Goal: Task Accomplishment & Management: Manage account settings

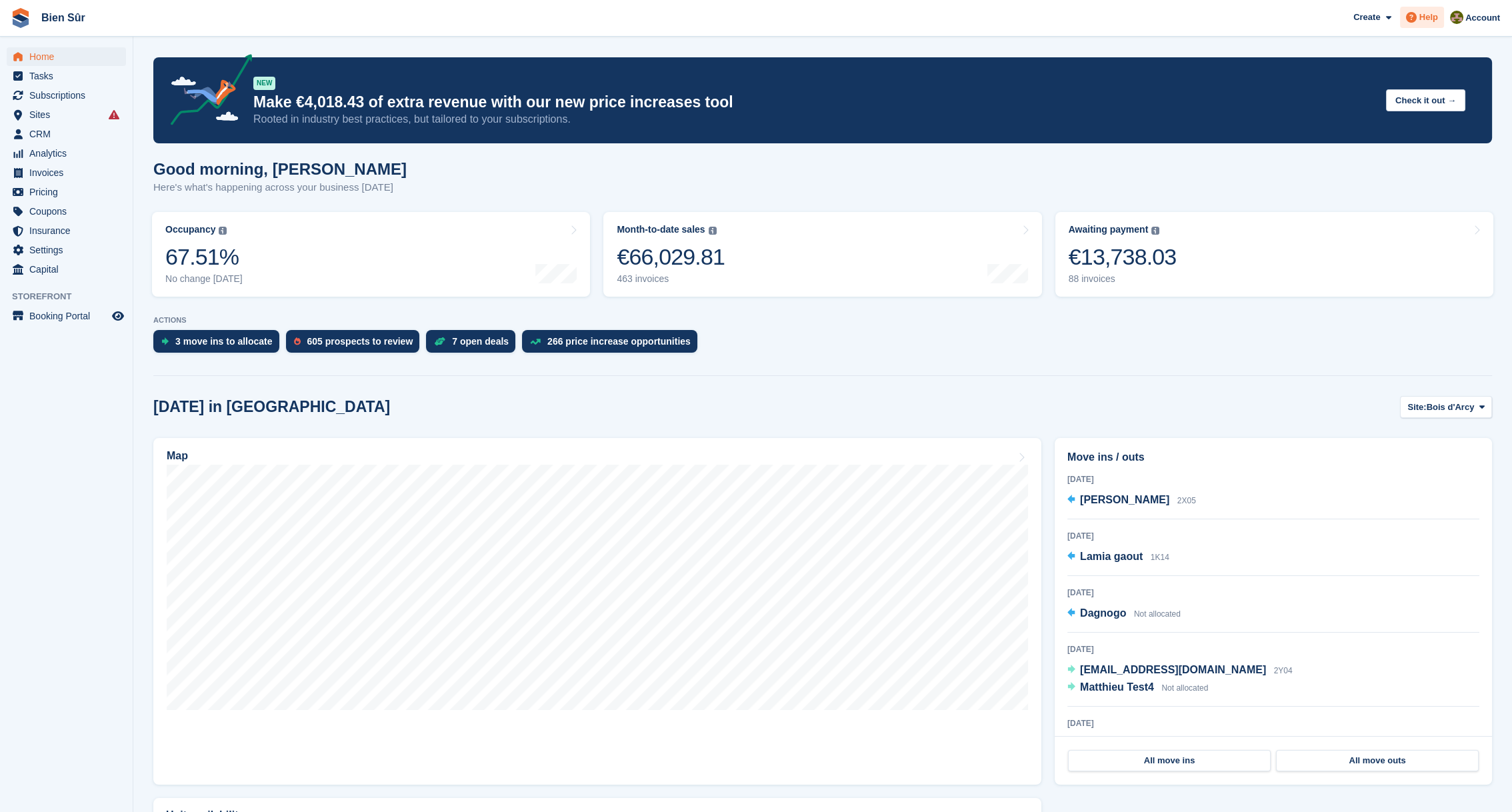
click at [1421, 16] on div "Help" at bounding box center [1421, 17] width 44 height 21
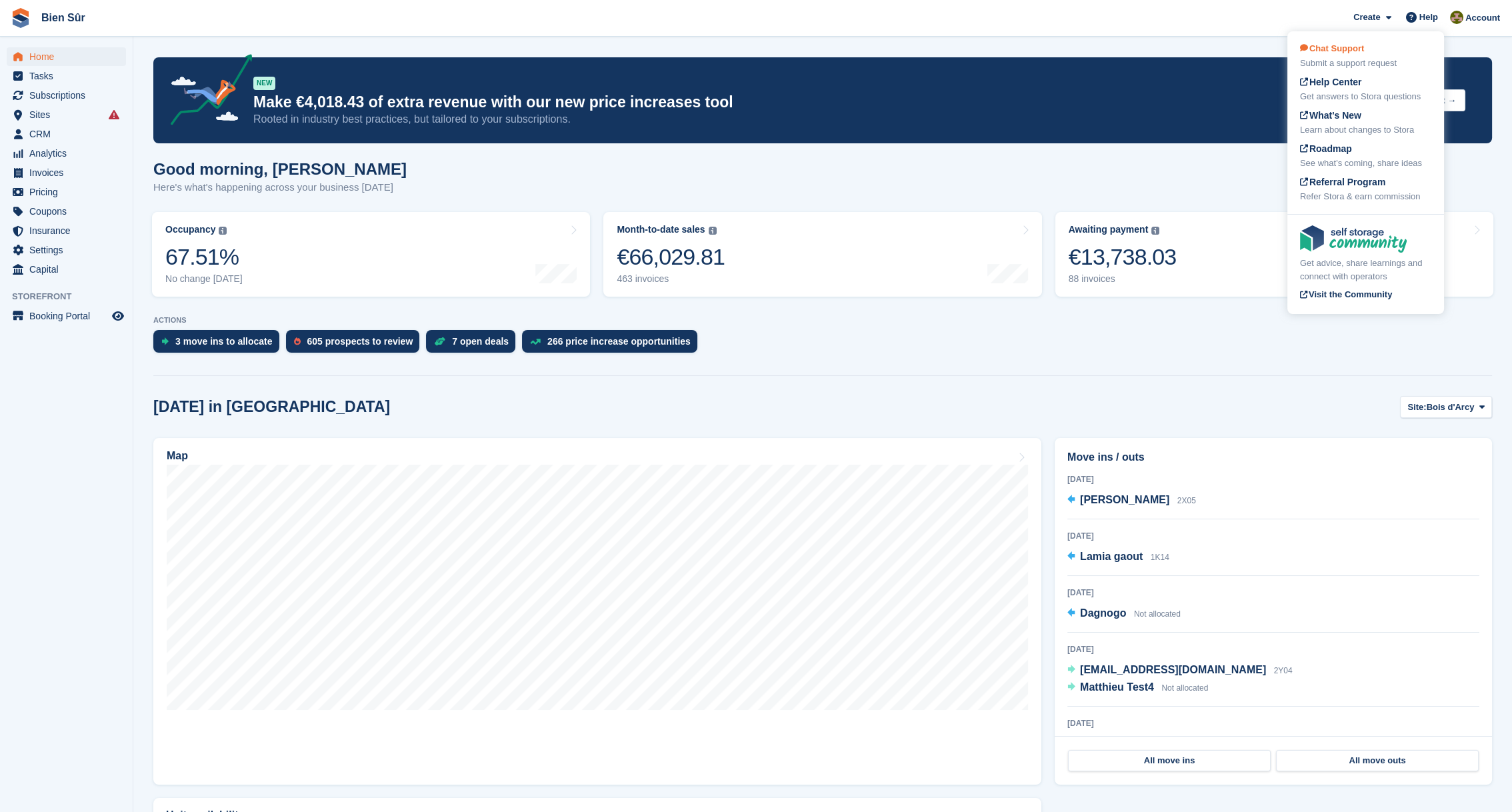
click at [1344, 48] on span "Chat Support" at bounding box center [1332, 48] width 64 height 10
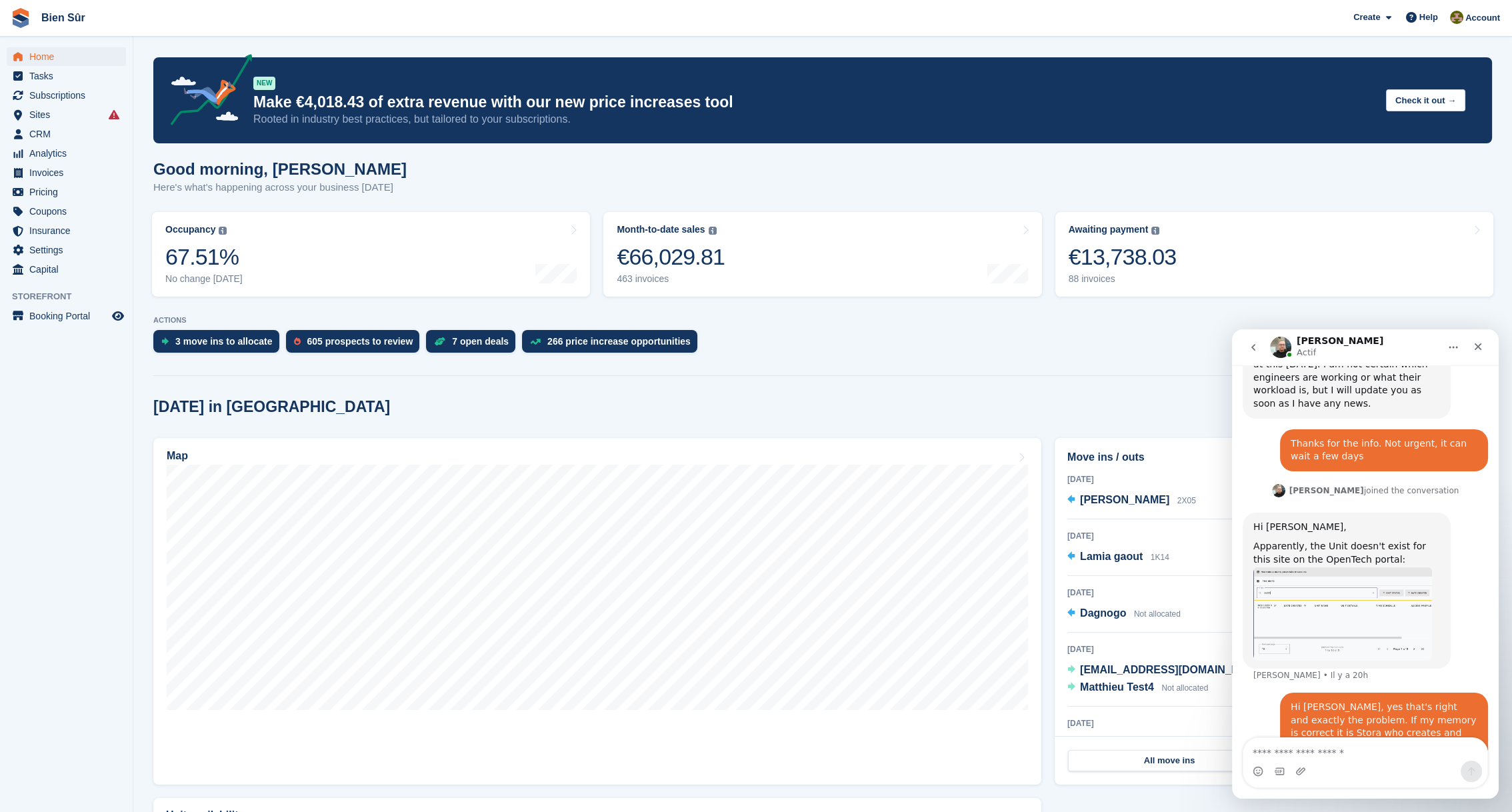
scroll to position [1242, 0]
click at [1313, 565] on img "Tom dit…" at bounding box center [1342, 611] width 178 height 94
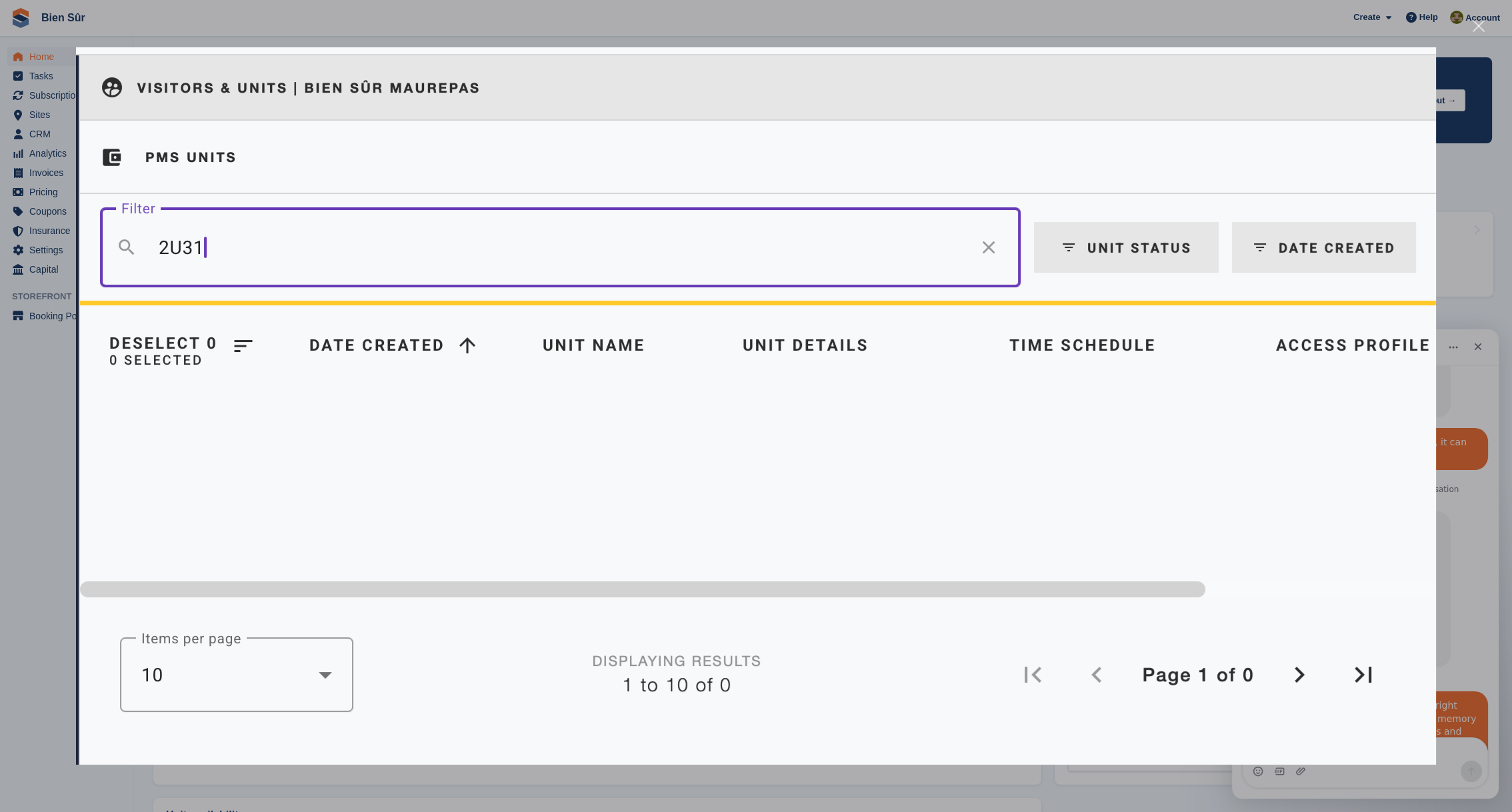
click at [1477, 20] on div "Fermer" at bounding box center [1478, 26] width 13 height 13
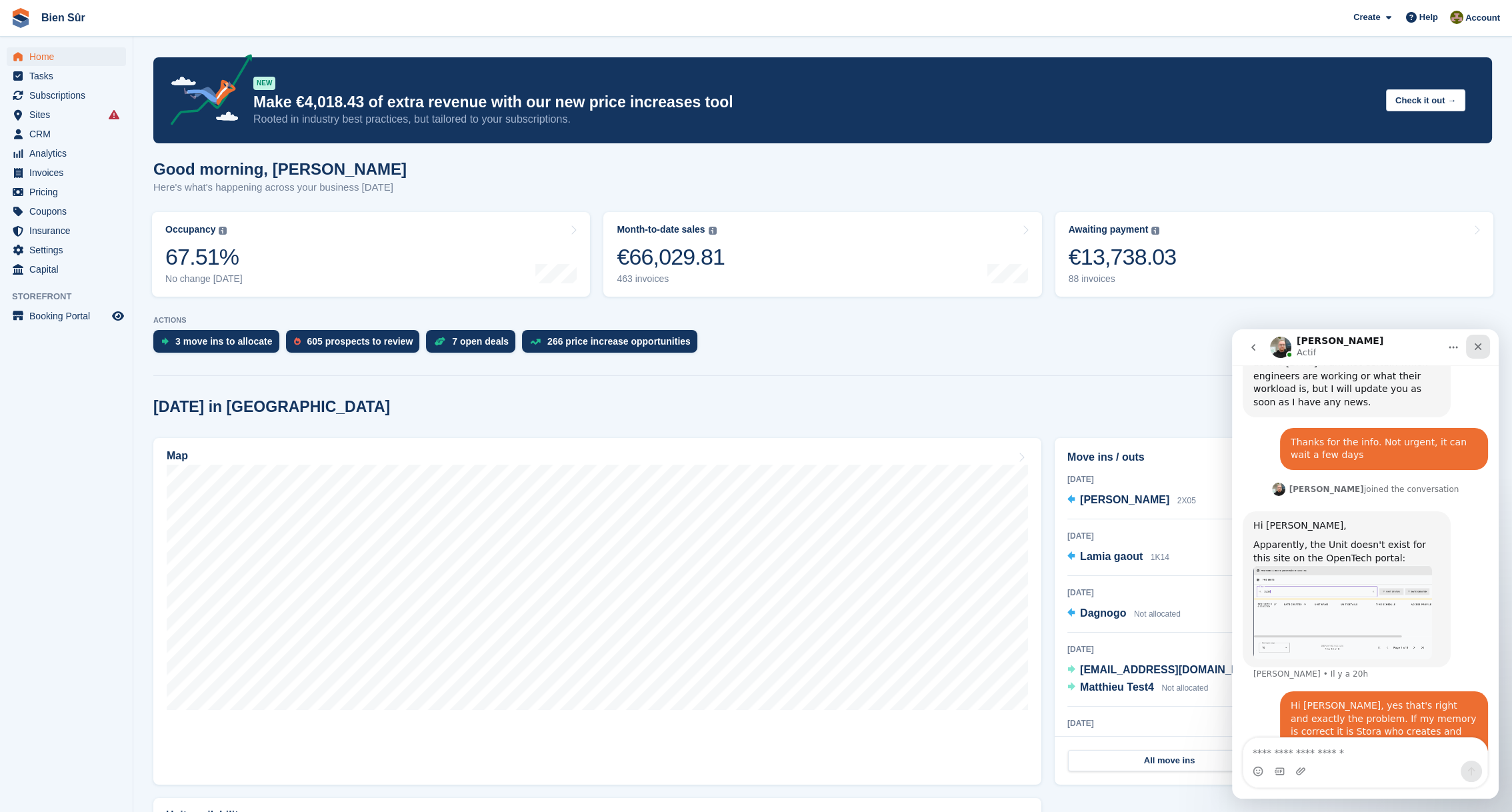
click at [1483, 343] on icon "Fermer" at bounding box center [1477, 346] width 11 height 11
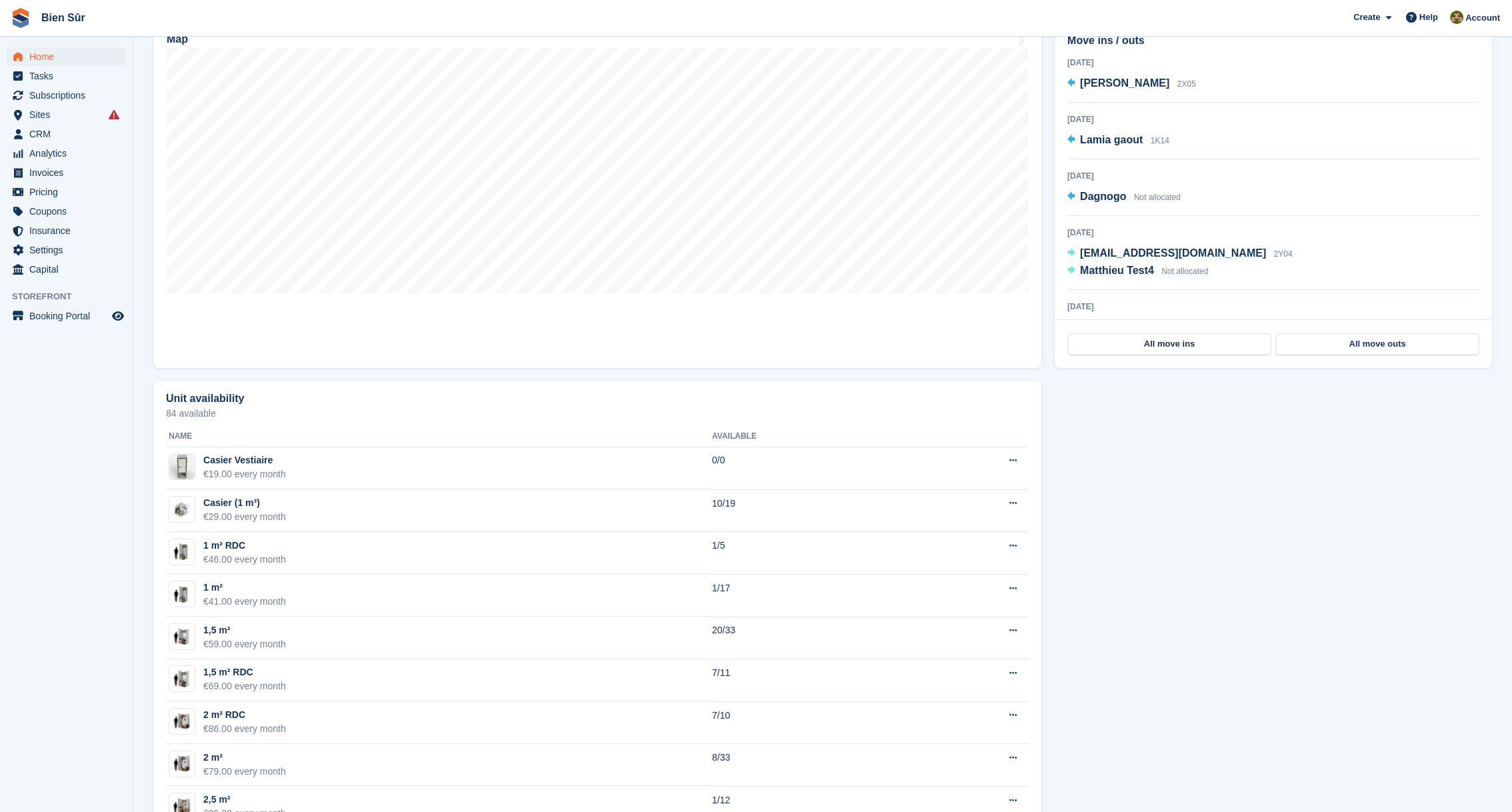
scroll to position [167, 0]
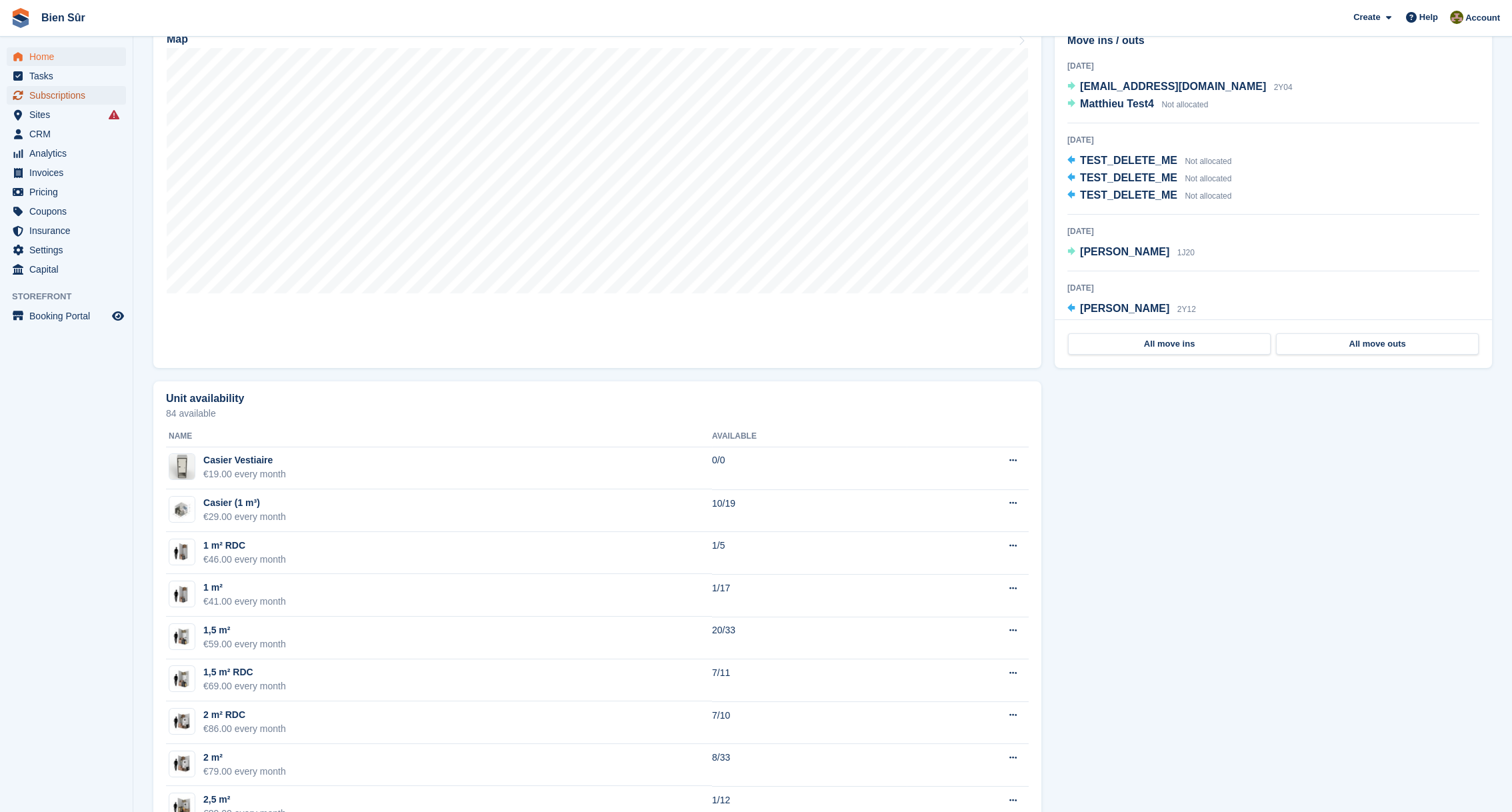
click at [56, 100] on span "Subscriptions" at bounding box center [69, 95] width 80 height 18
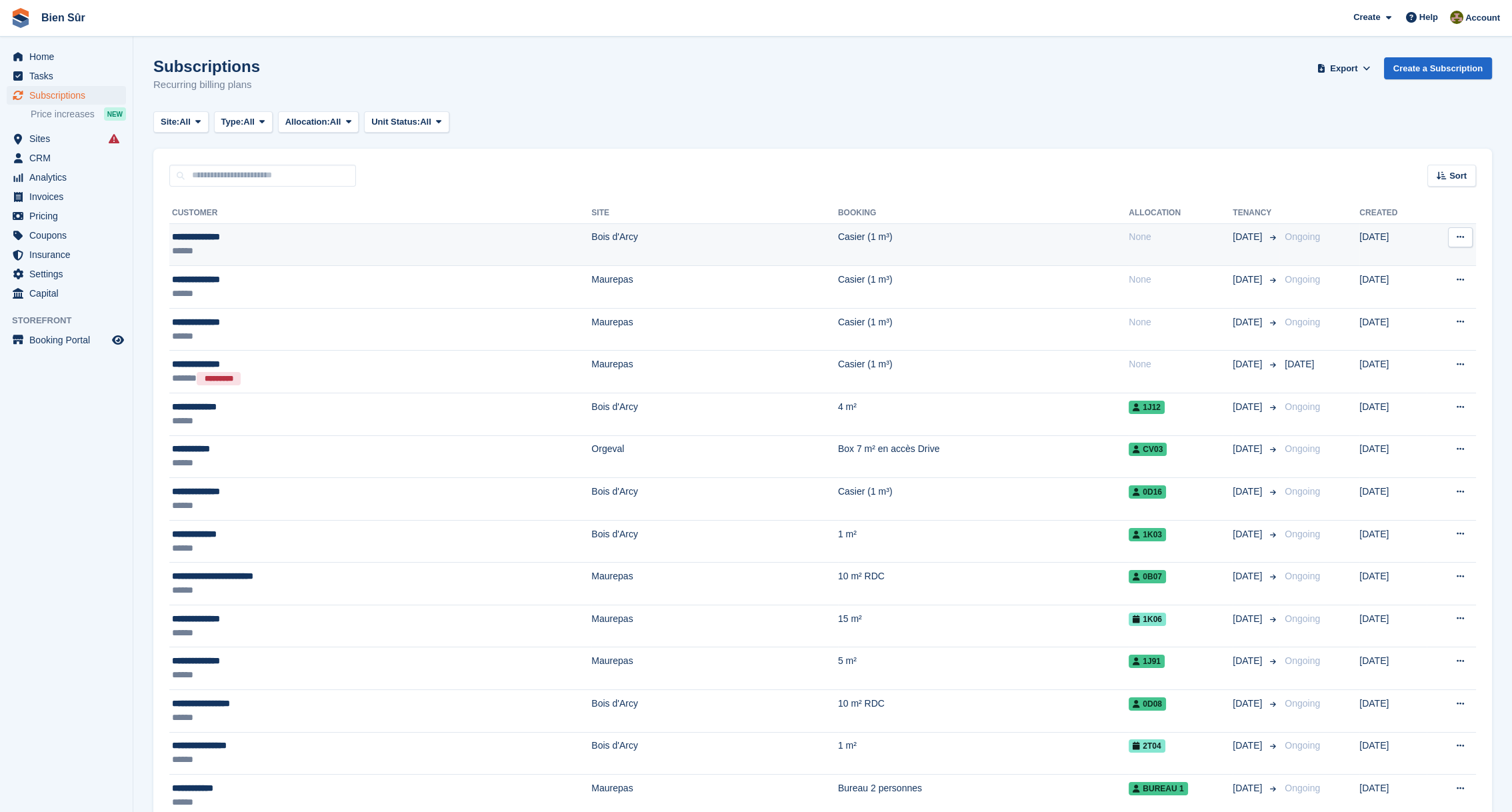
click at [212, 234] on div "**********" at bounding box center [290, 236] width 236 height 14
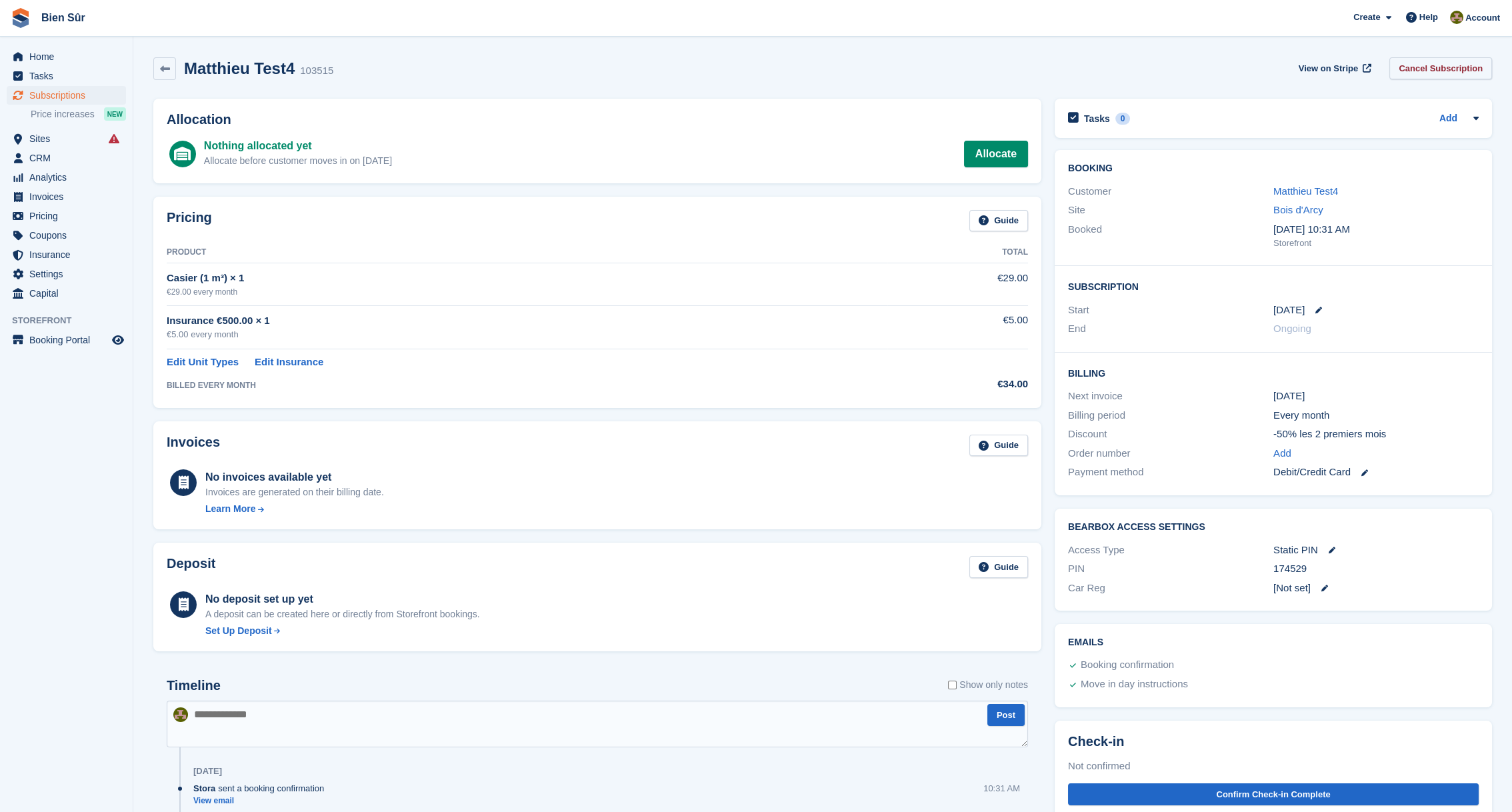
click at [1442, 70] on link "Cancel Subscription" at bounding box center [1440, 68] width 103 height 22
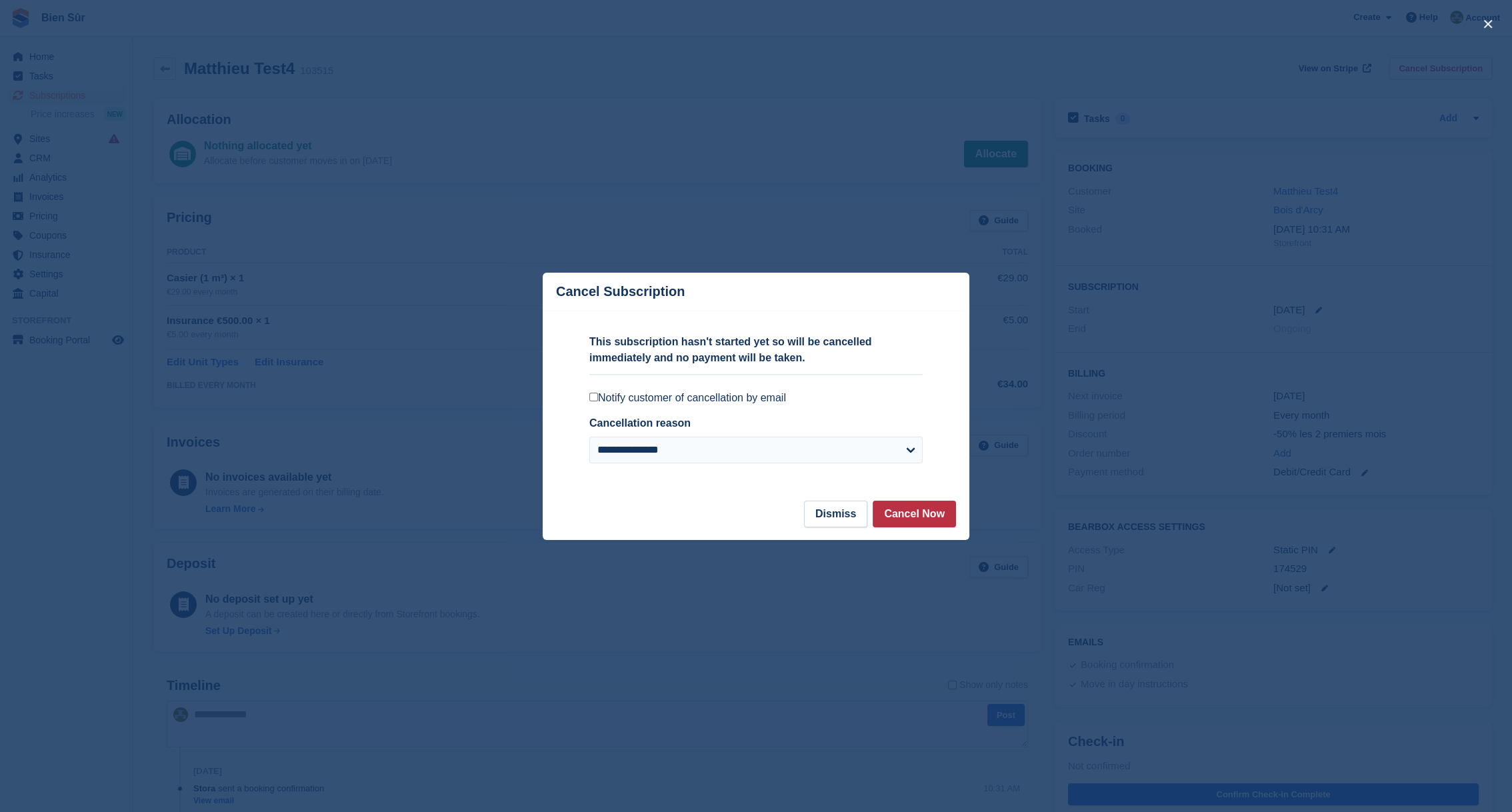
click at [691, 399] on label "Notify customer of cancellation by email" at bounding box center [756, 398] width 333 height 14
click at [691, 397] on label "Notify customer of cancellation by email" at bounding box center [756, 398] width 333 height 14
click at [915, 514] on button "Cancel Now" at bounding box center [914, 515] width 83 height 27
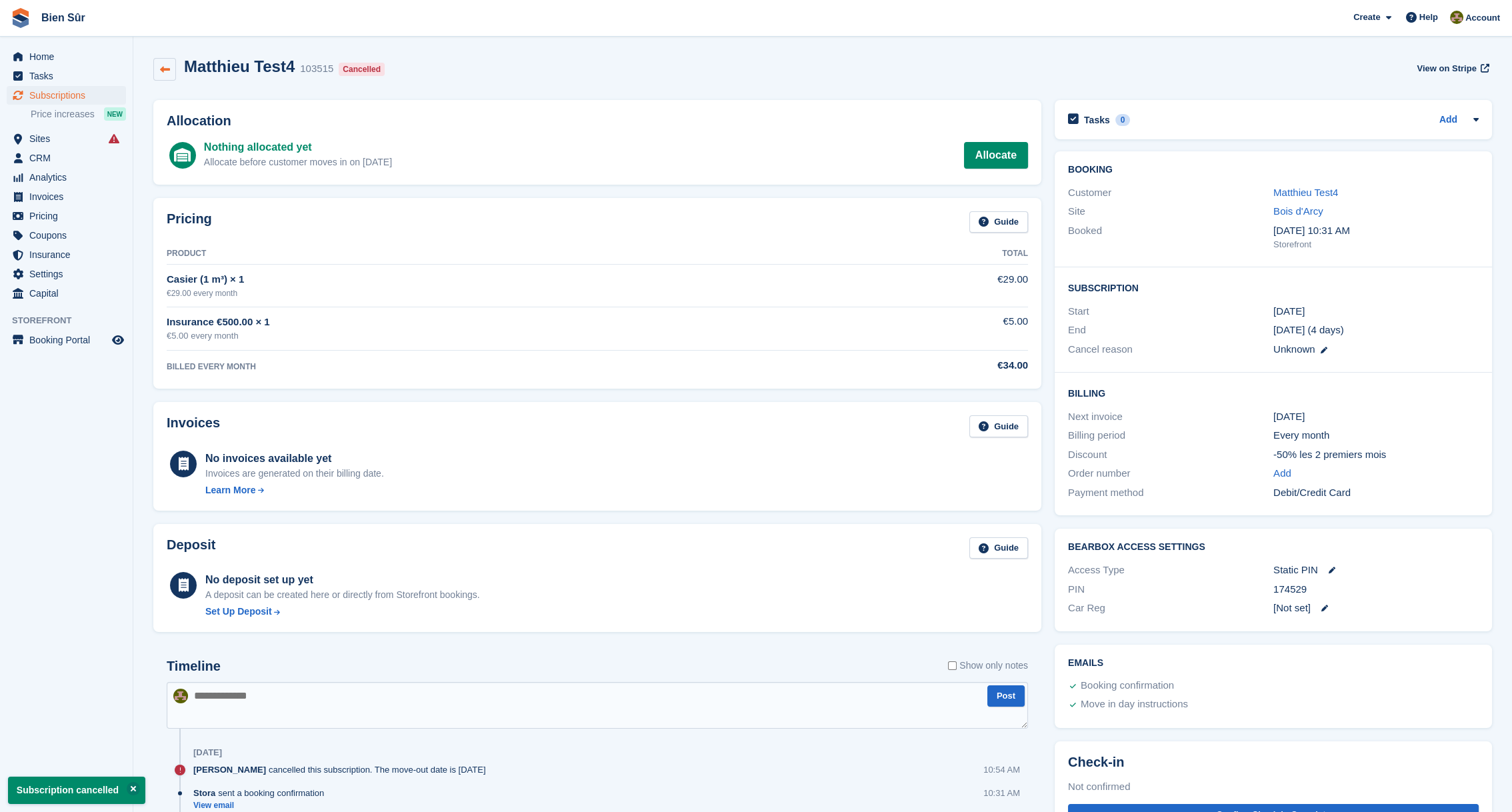
click at [169, 71] on icon at bounding box center [165, 70] width 10 height 10
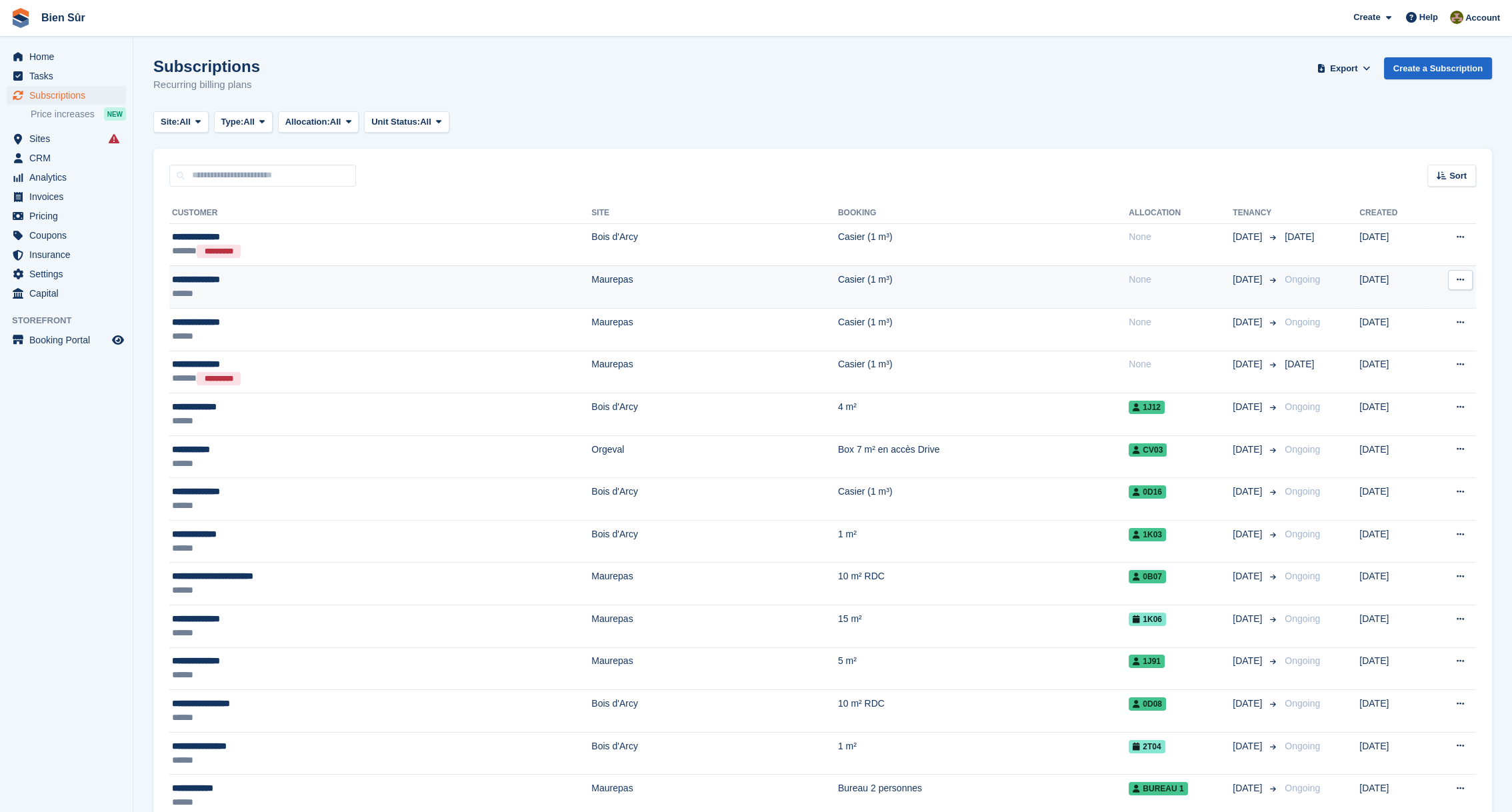
click at [248, 292] on div "******" at bounding box center [290, 294] width 236 height 14
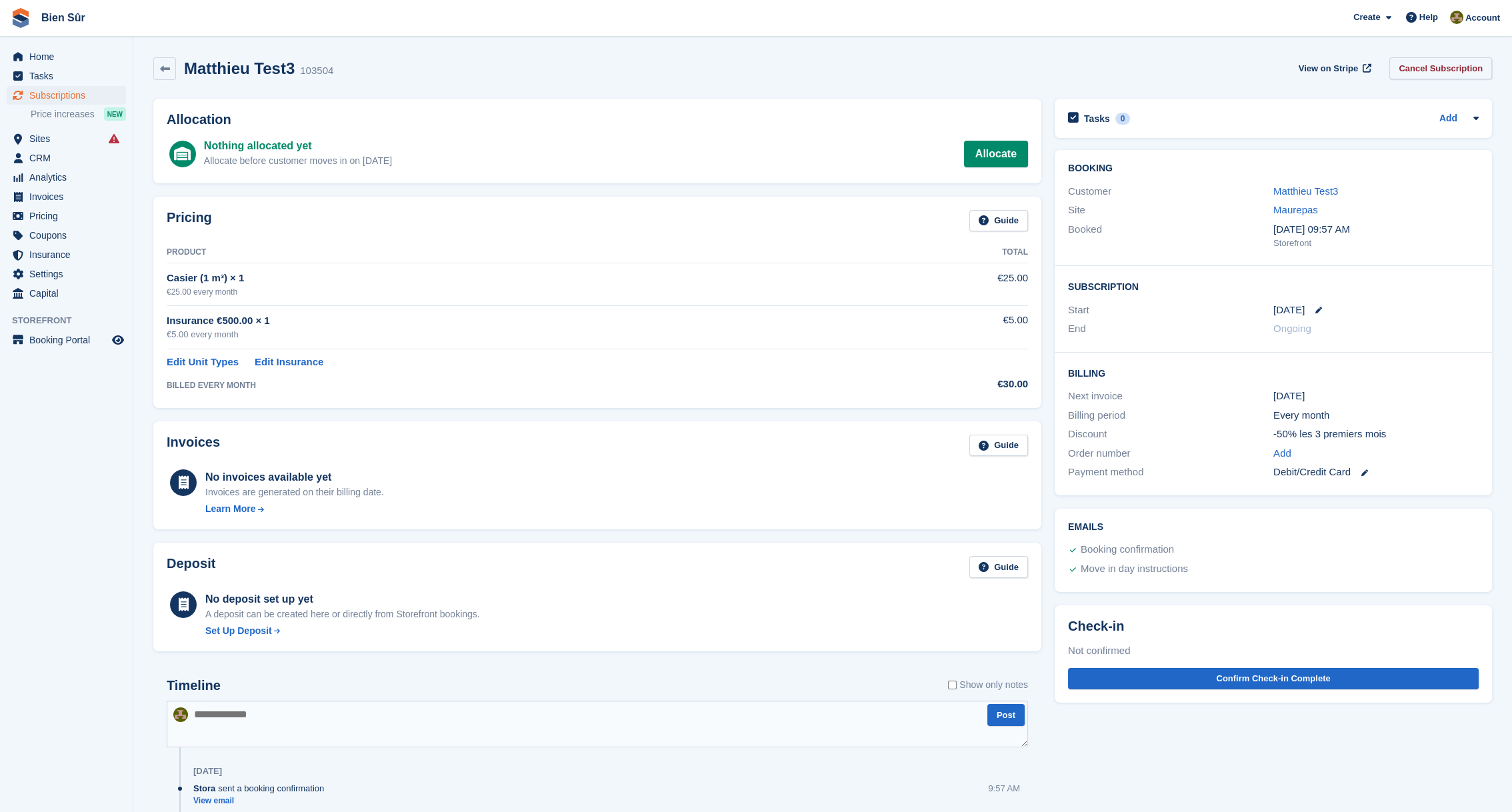
click at [1439, 67] on link "Cancel Subscription" at bounding box center [1440, 68] width 103 height 22
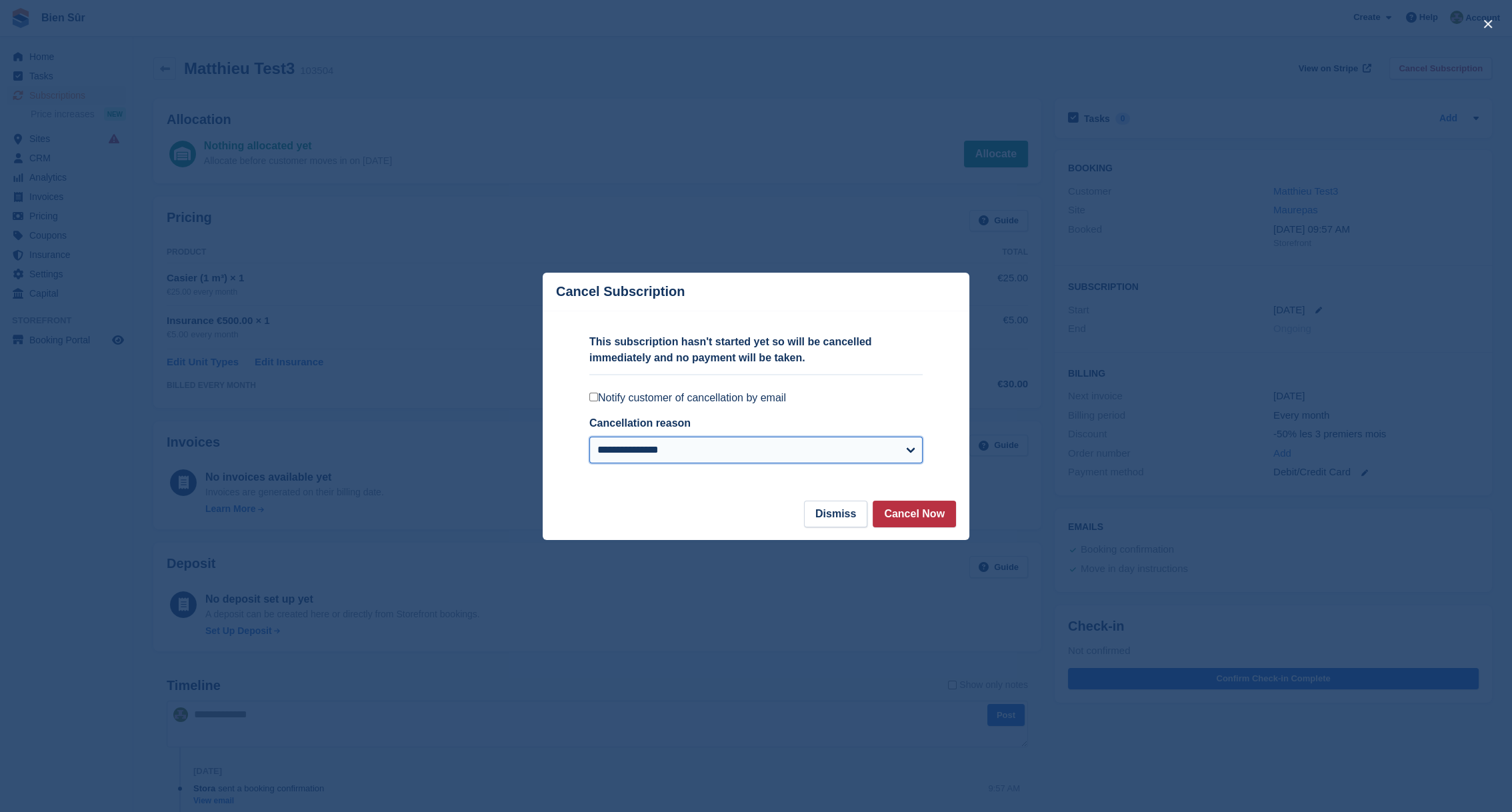
click at [705, 446] on select "**********" at bounding box center [756, 451] width 333 height 27
drag, startPoint x: 705, startPoint y: 446, endPoint x: 694, endPoint y: 445, distance: 11.0
click at [705, 446] on select "**********" at bounding box center [756, 451] width 333 height 27
click at [622, 396] on label "Notify customer of cancellation by email" at bounding box center [756, 398] width 333 height 14
click at [917, 513] on button "Cancel Now" at bounding box center [914, 515] width 83 height 27
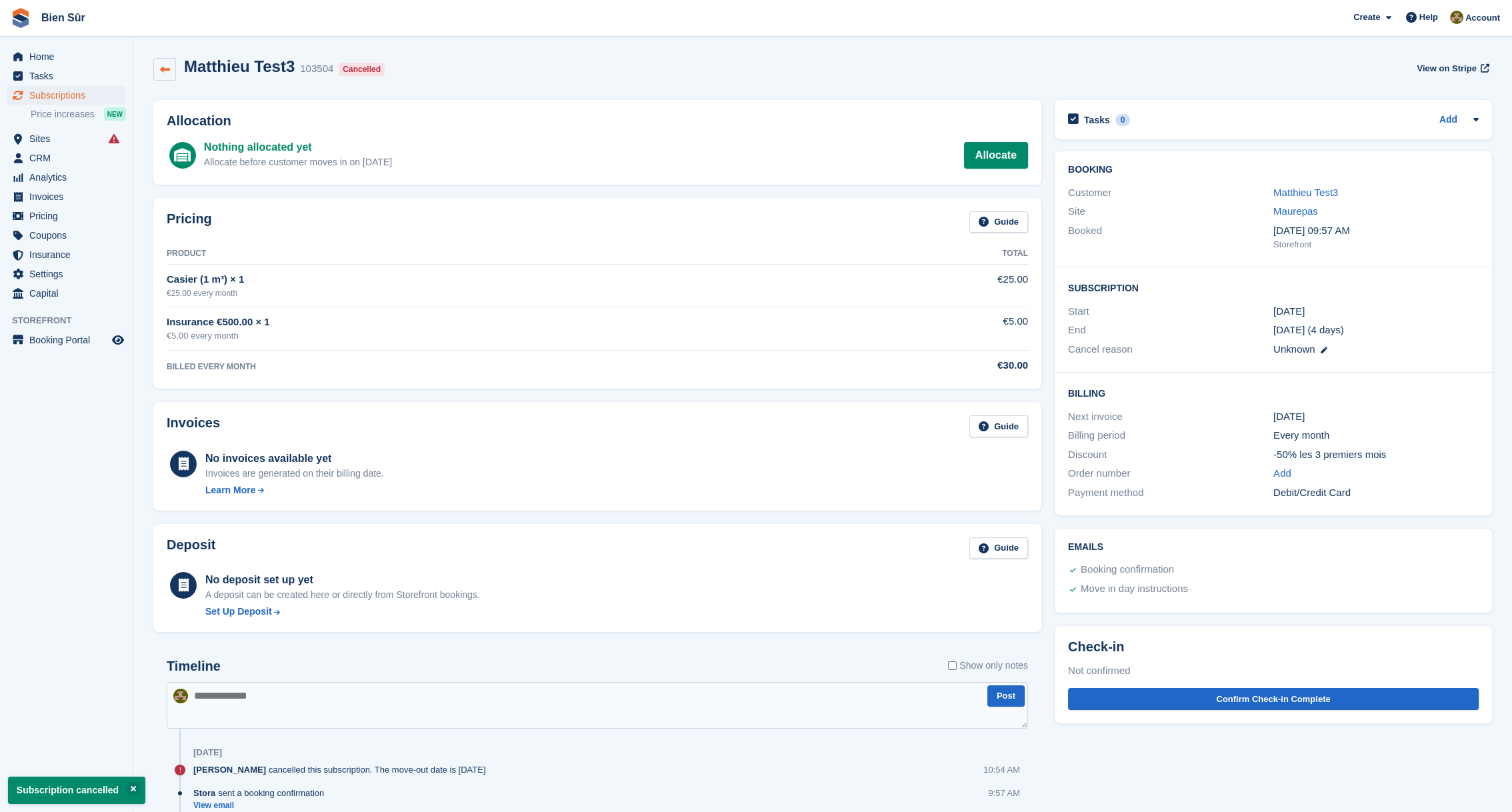
click at [167, 68] on icon at bounding box center [165, 70] width 10 height 10
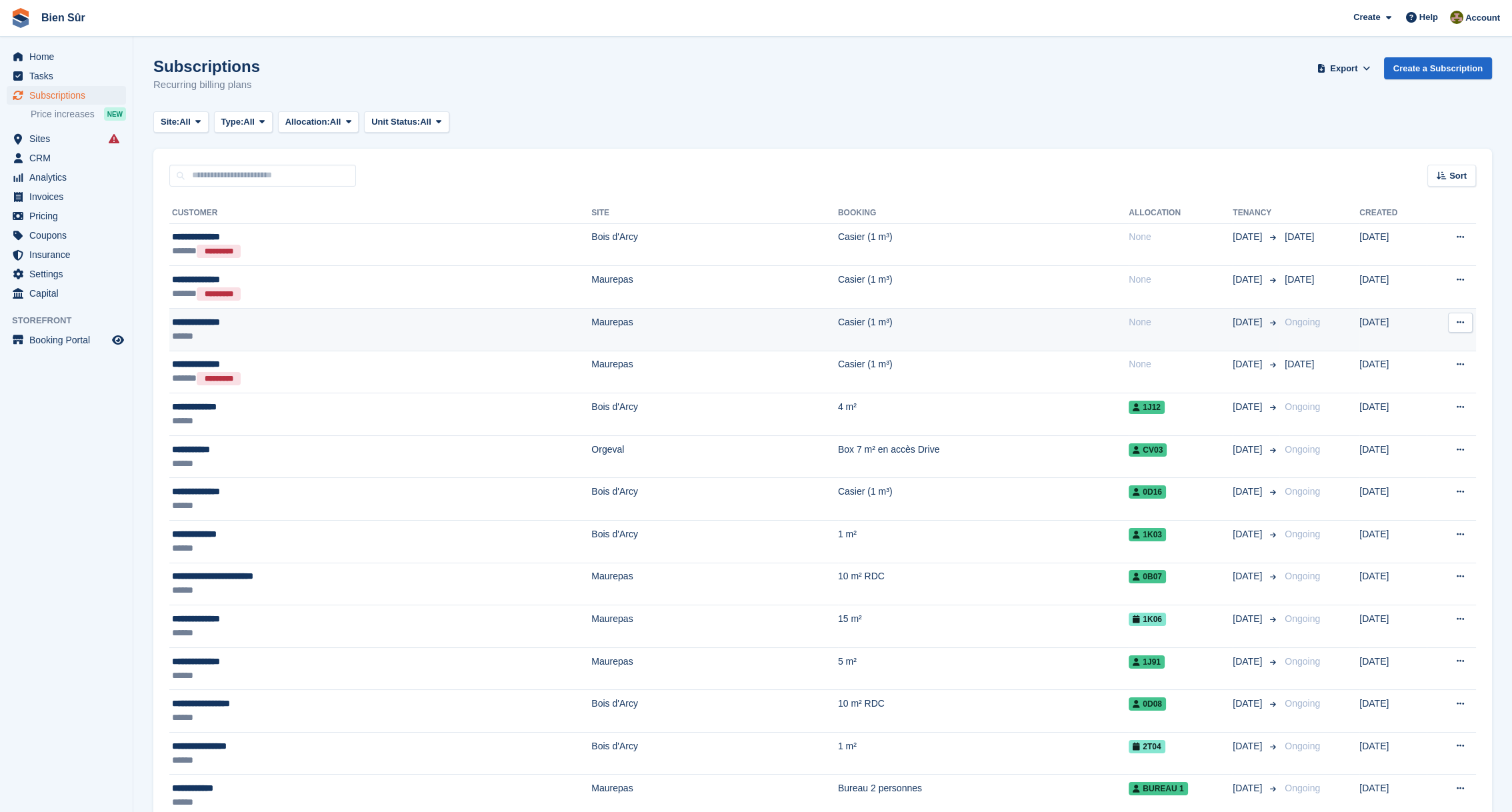
click at [262, 329] on div "******" at bounding box center [290, 336] width 236 height 14
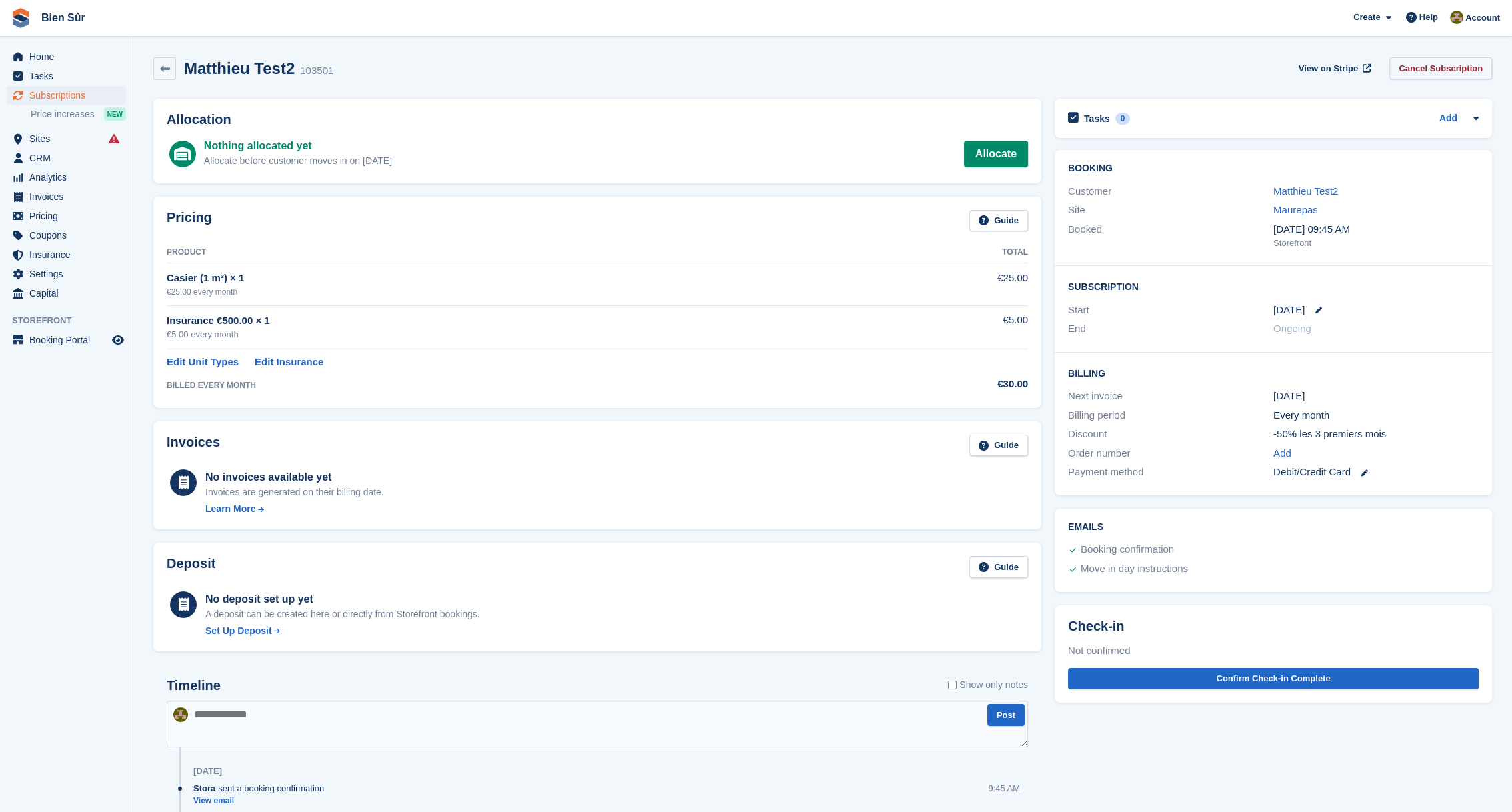
click at [1453, 65] on link "Cancel Subscription" at bounding box center [1440, 68] width 103 height 22
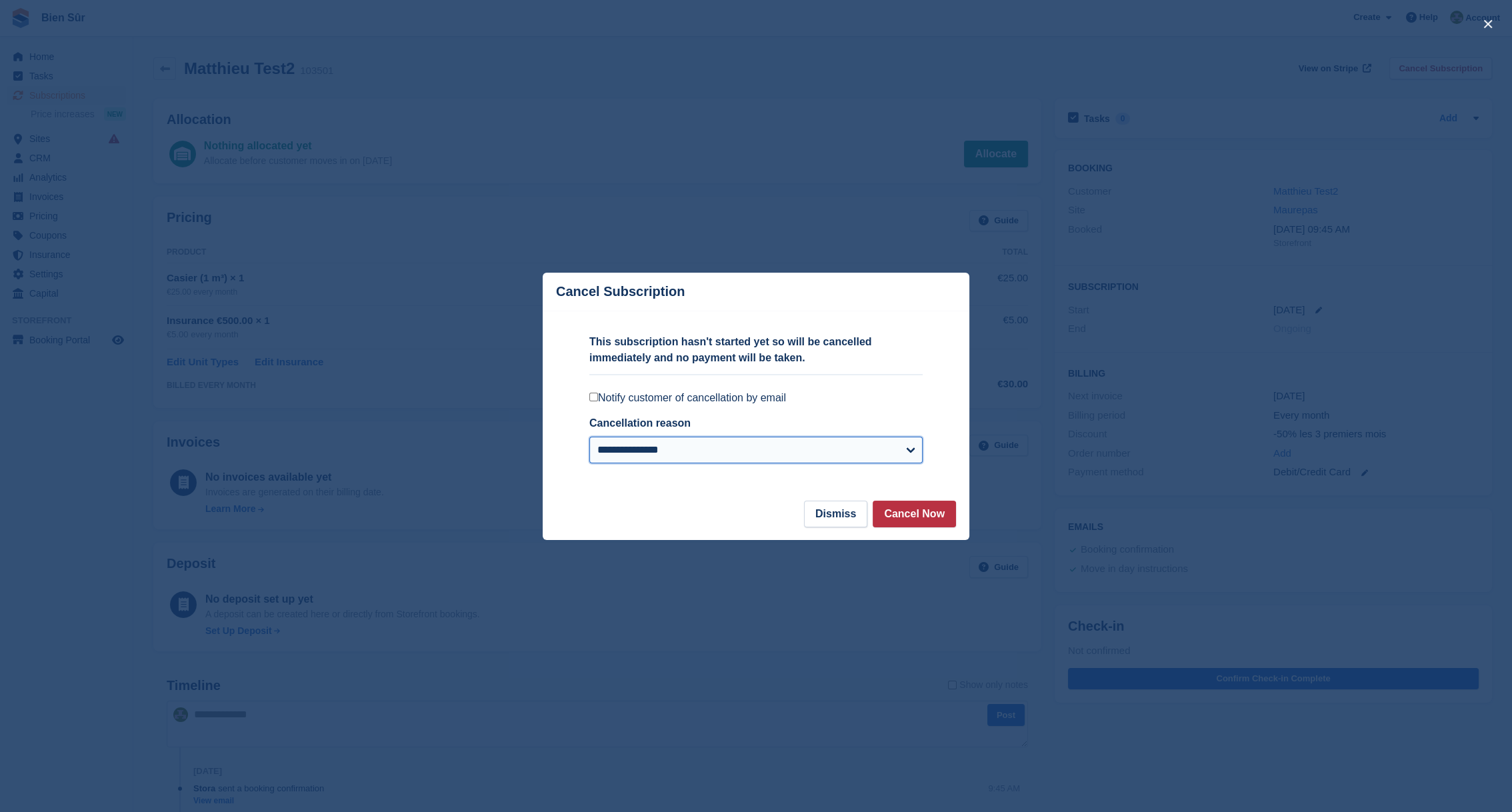
click at [677, 453] on select "**********" at bounding box center [756, 451] width 333 height 27
drag, startPoint x: 686, startPoint y: 391, endPoint x: 695, endPoint y: 400, distance: 12.7
click at [686, 393] on label "Notify customer of cancellation by email" at bounding box center [756, 398] width 333 height 14
click at [906, 514] on button "Cancel Now" at bounding box center [914, 515] width 83 height 27
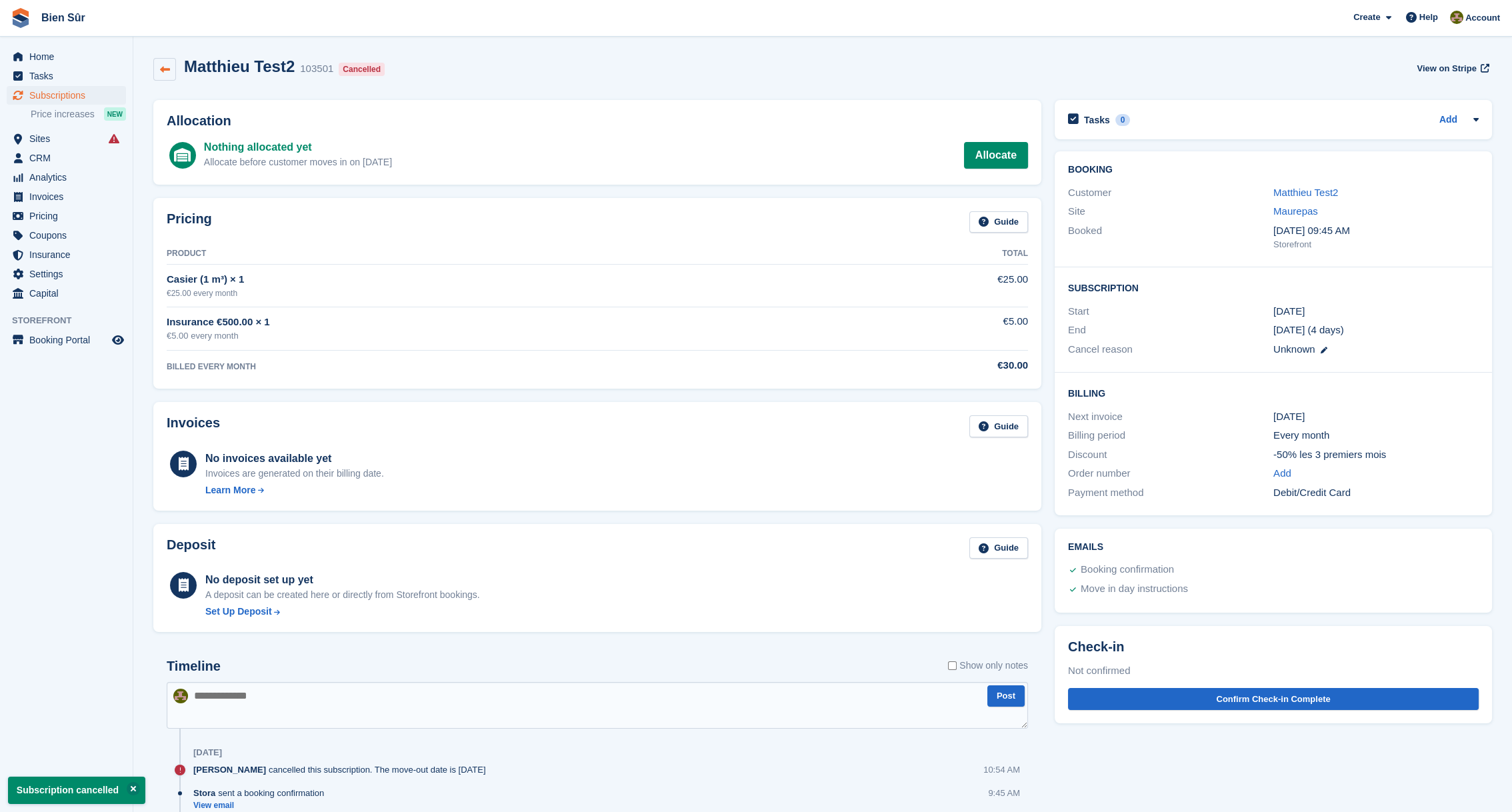
click at [167, 74] on icon at bounding box center [165, 70] width 10 height 10
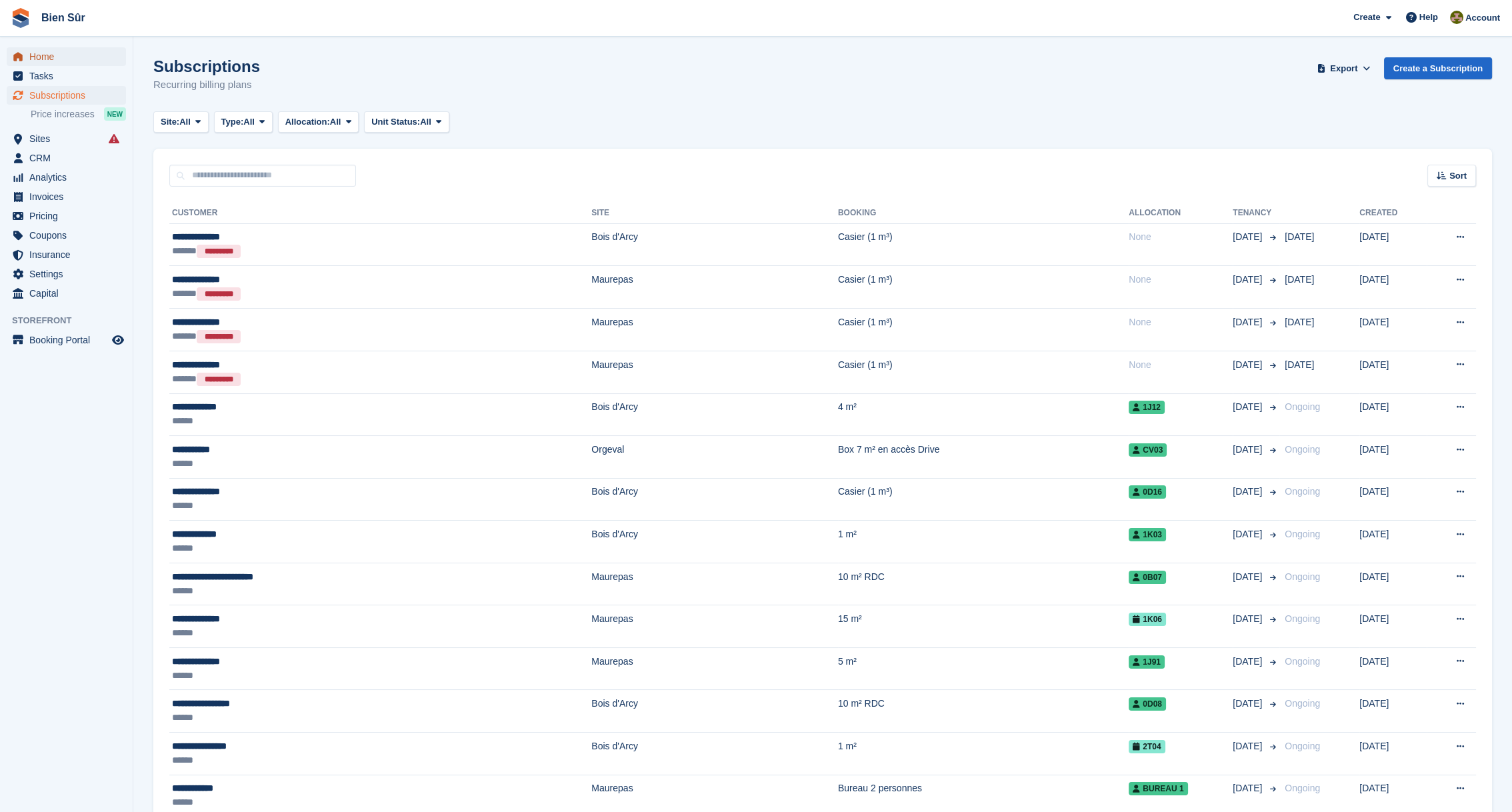
click at [40, 56] on span "Home" at bounding box center [69, 56] width 80 height 18
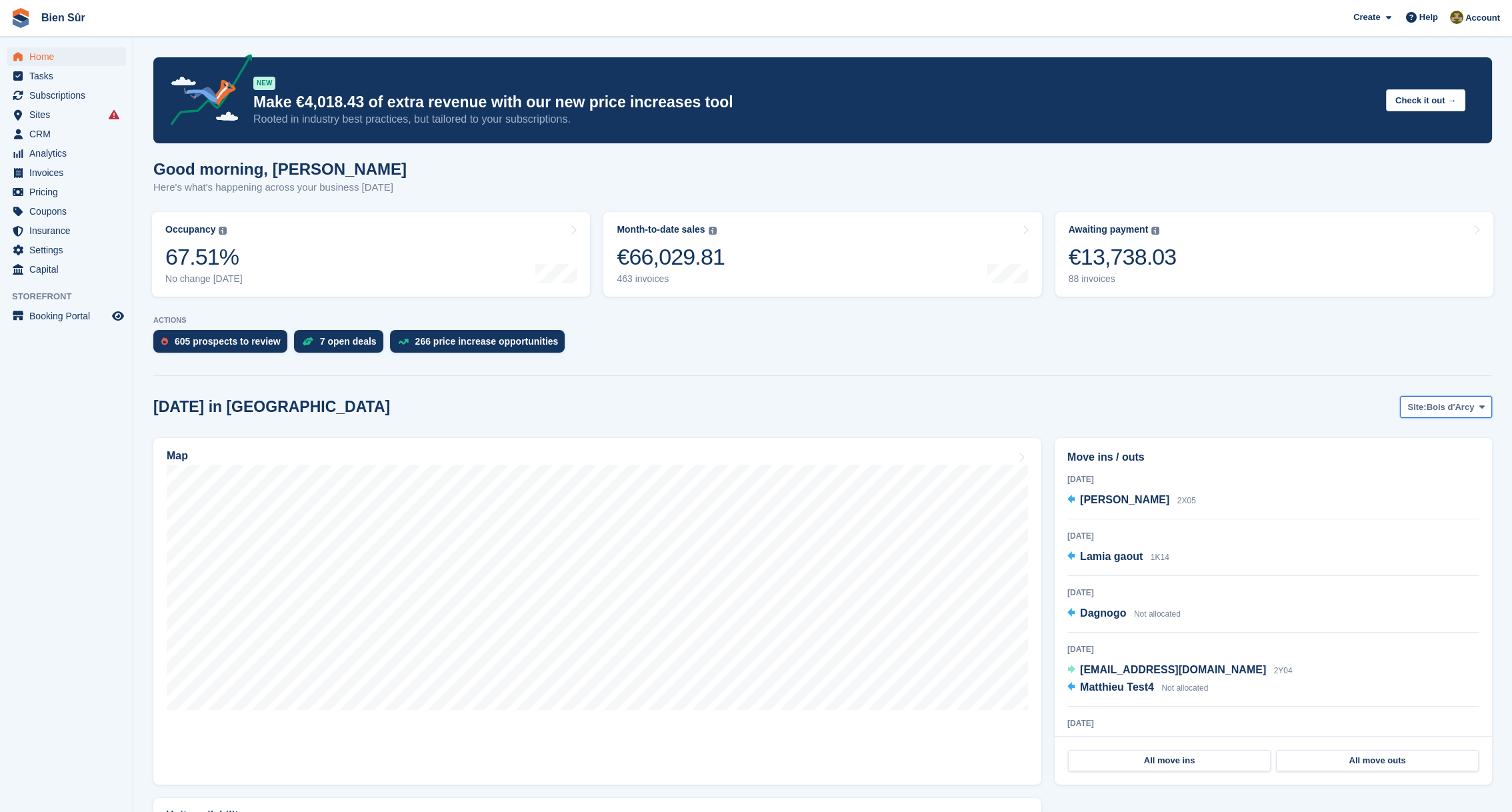
click at [1453, 409] on span "Bois d'Arcy" at bounding box center [1451, 407] width 48 height 14
click at [1395, 454] on link "Maurepas" at bounding box center [1403, 462] width 166 height 24
